Goal: Navigation & Orientation: Go to known website

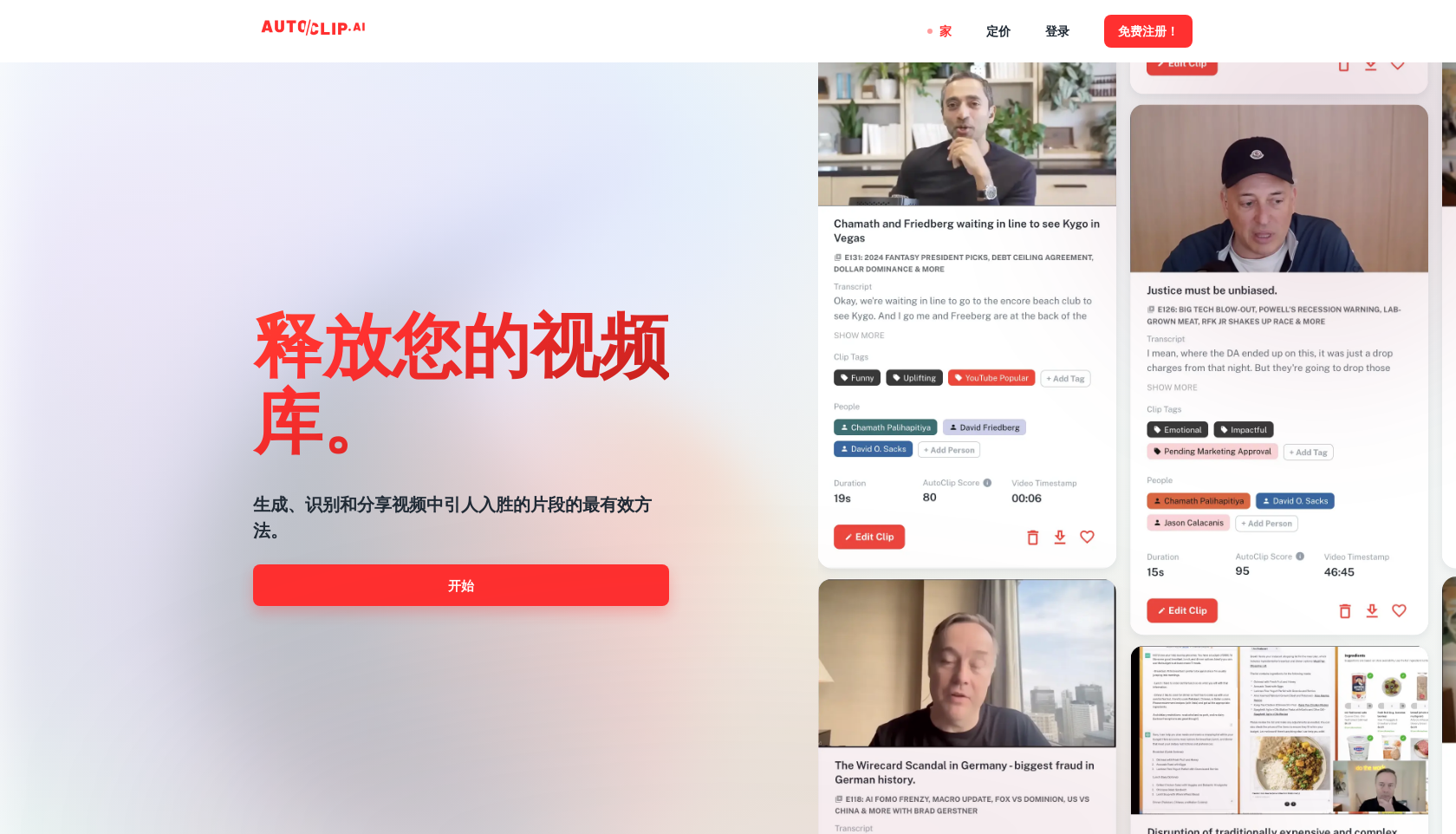
click at [523, 589] on link "开始" at bounding box center [461, 585] width 416 height 41
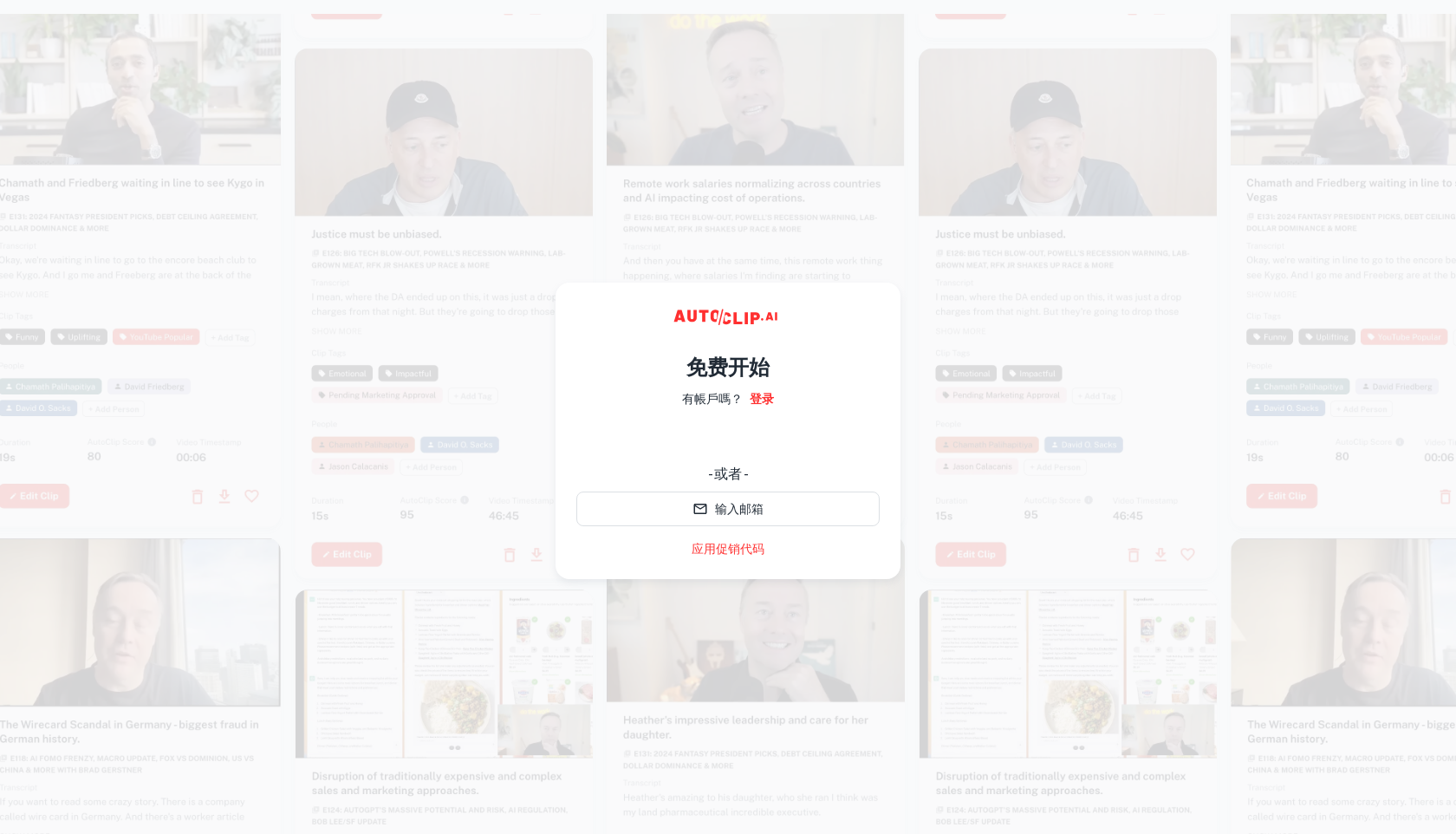
click at [1049, 50] on video at bounding box center [1068, 122] width 299 height 149
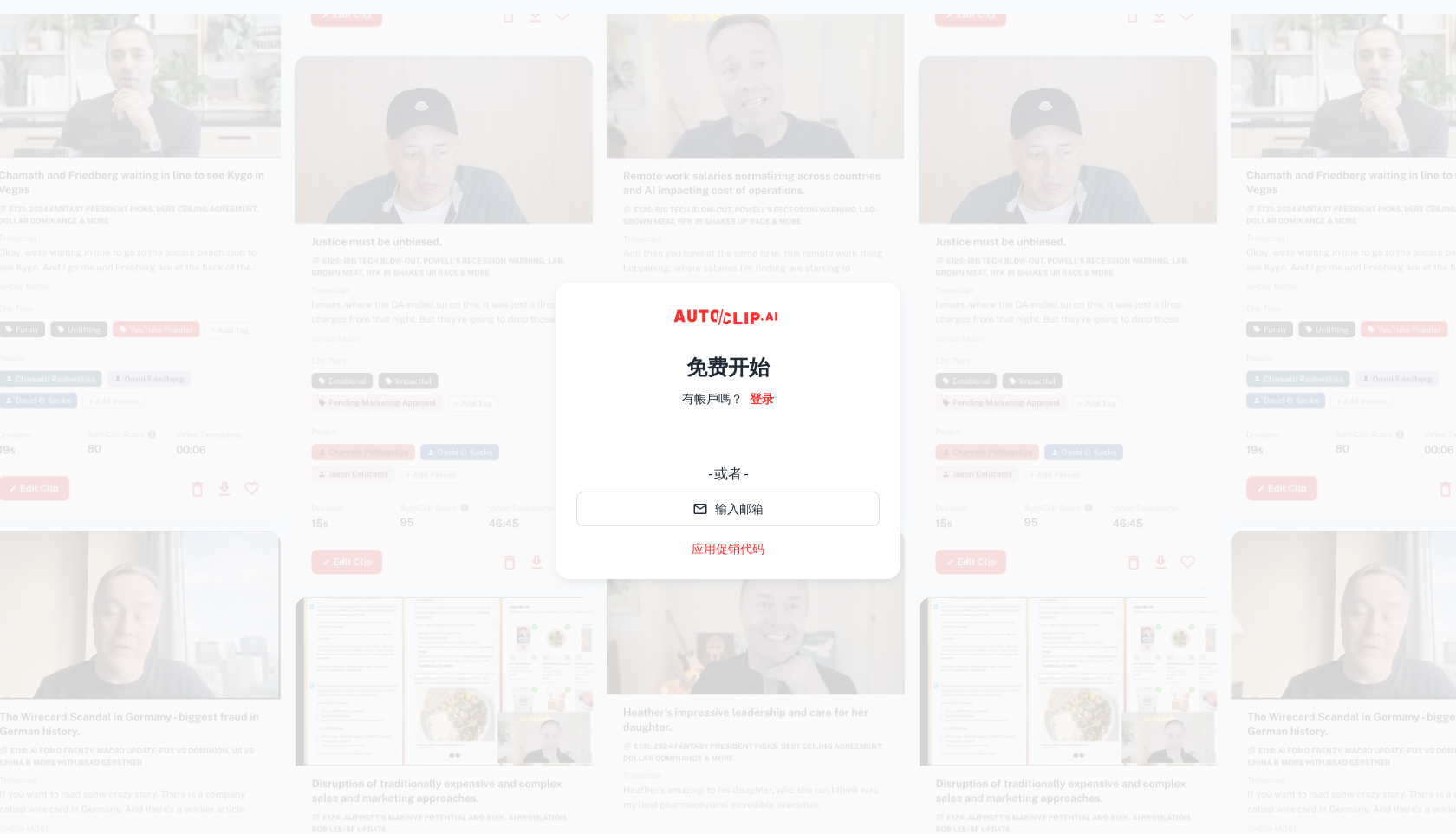
click at [981, 82] on video at bounding box center [1068, 129] width 299 height 149
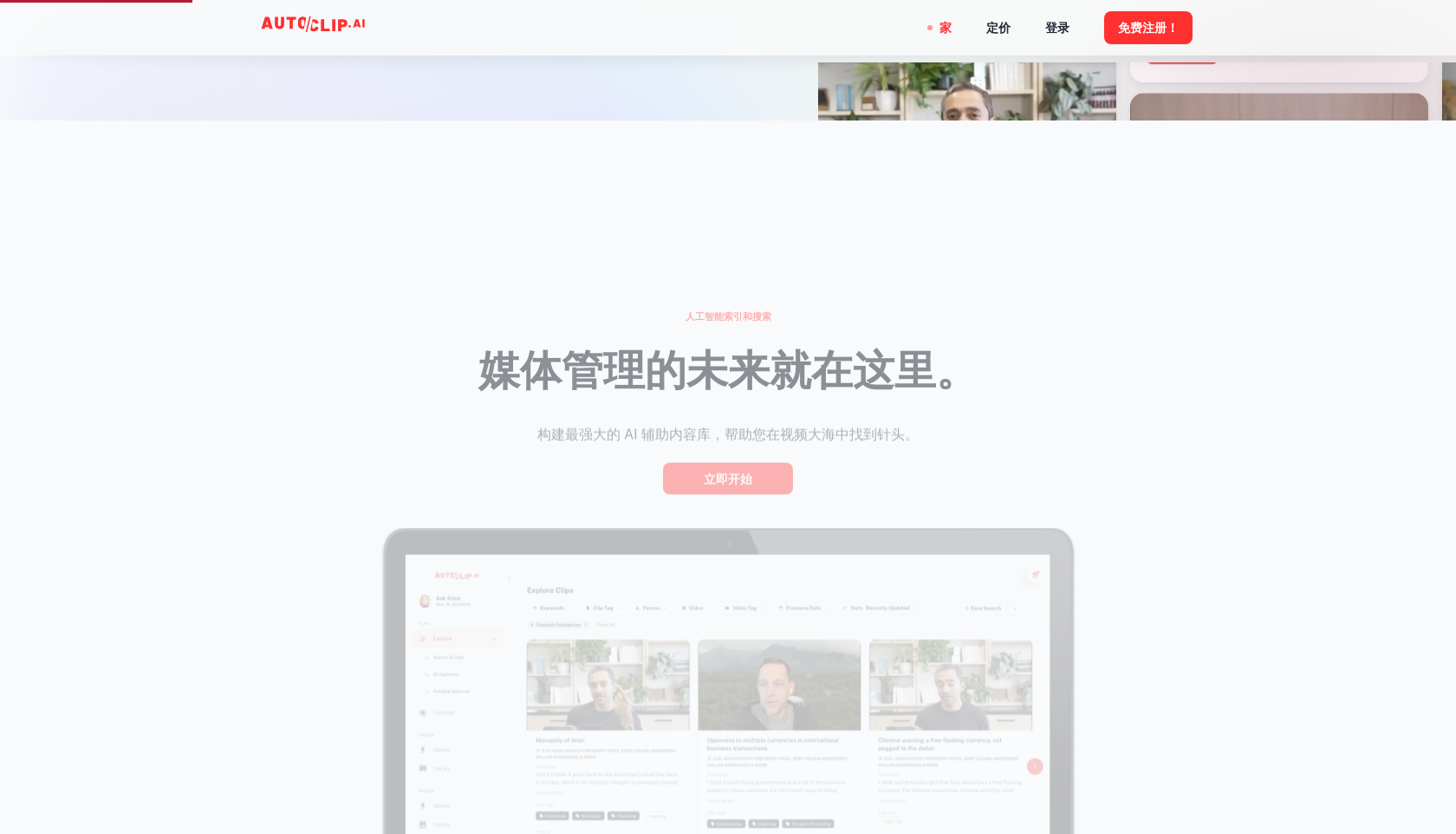
scroll to position [740, 0]
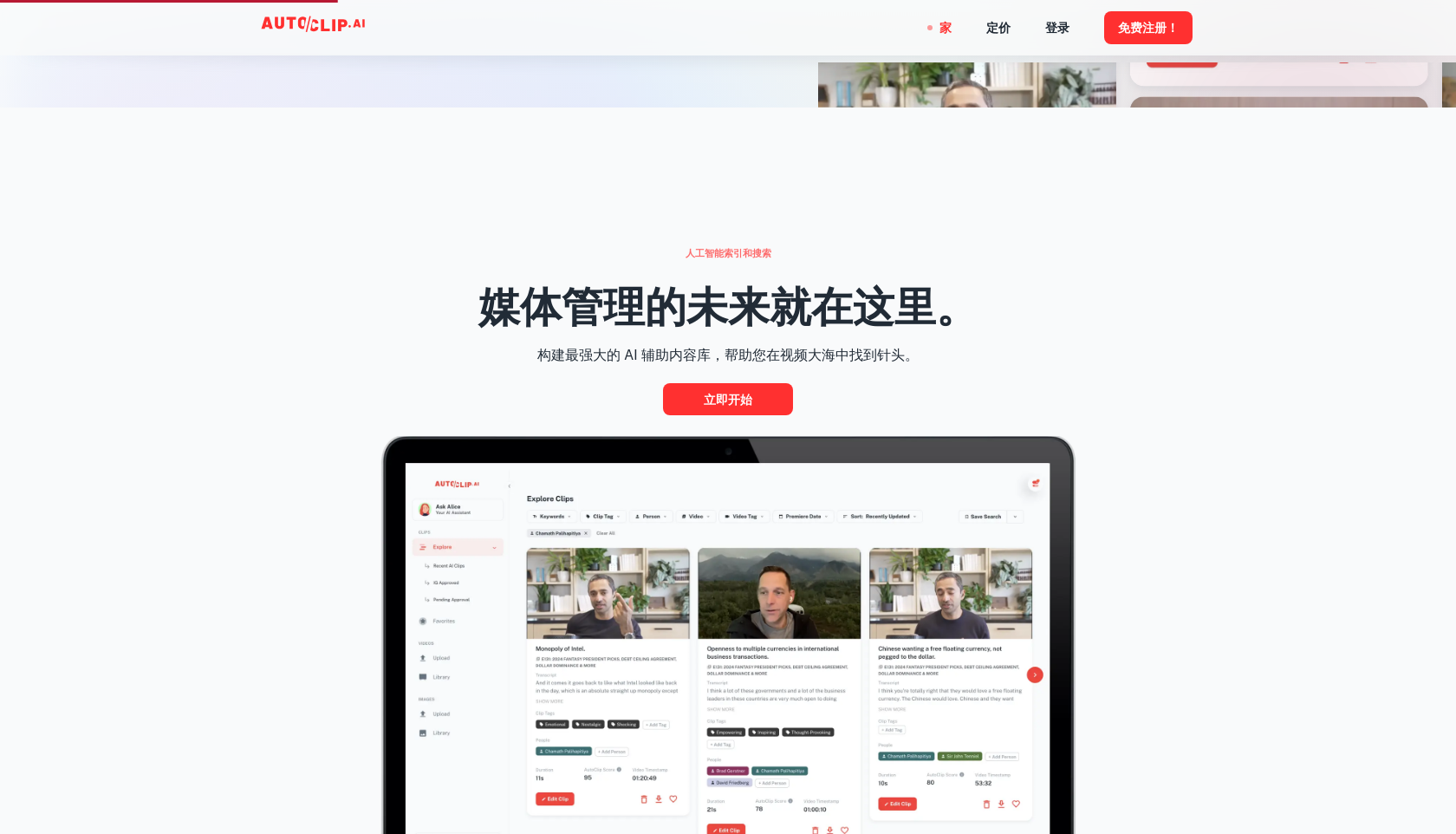
click at [767, 62] on div at bounding box center [960, 347] width 534 height 834
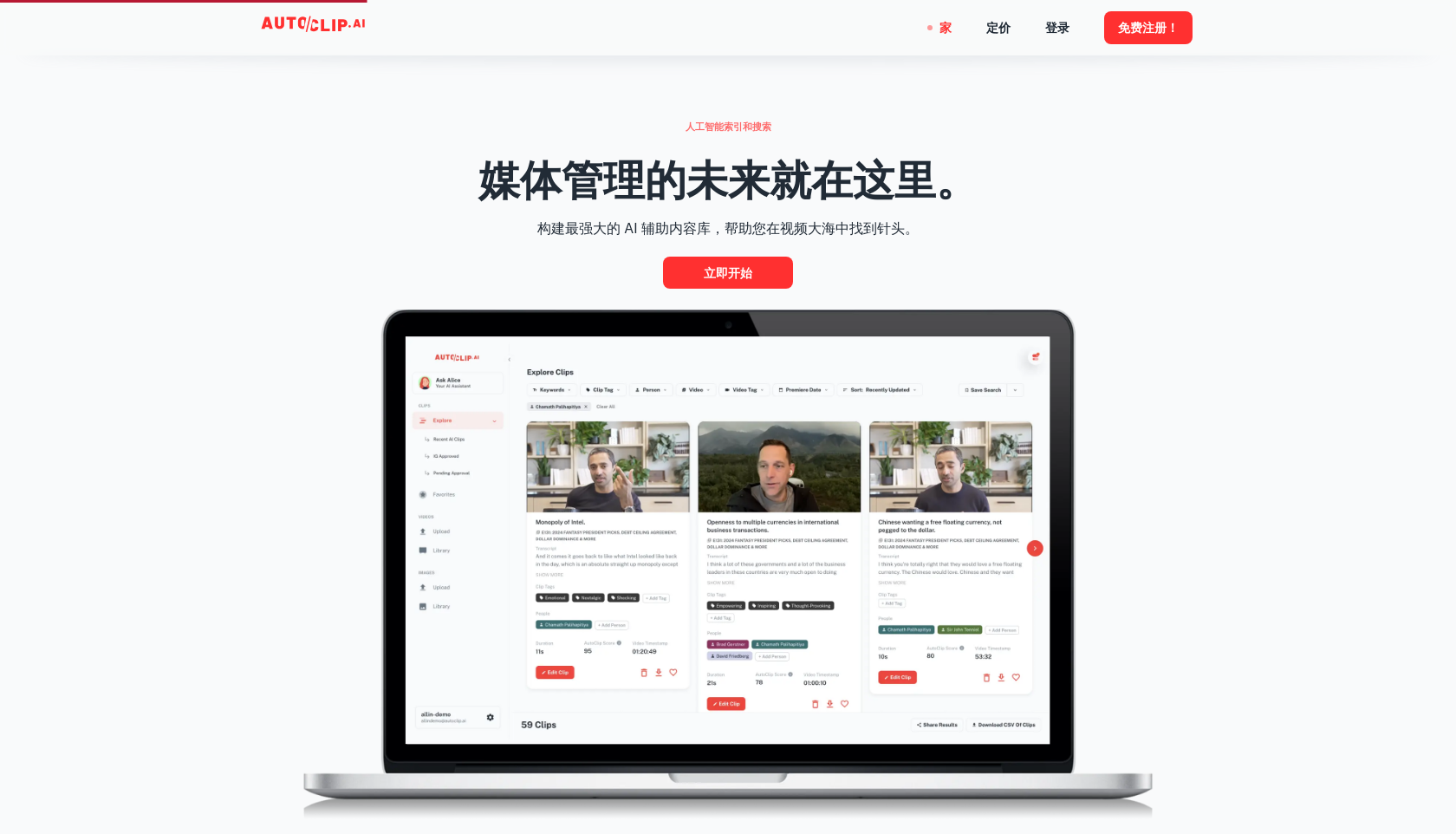
scroll to position [930, 0]
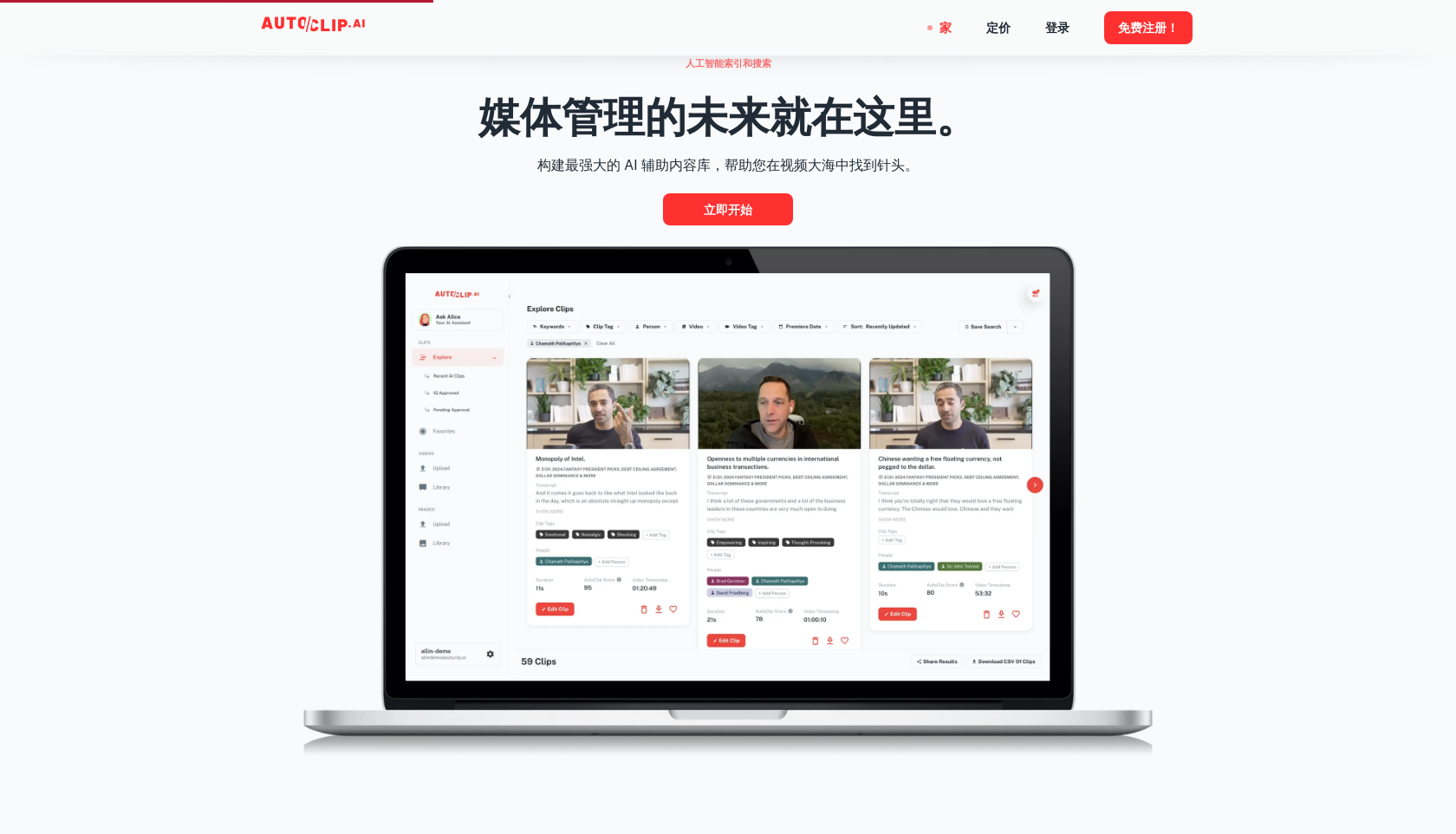
click at [1298, 27] on div "家 定价 登录 免费注册！" at bounding box center [728, 27] width 1456 height 55
